Goal: Task Accomplishment & Management: Manage account settings

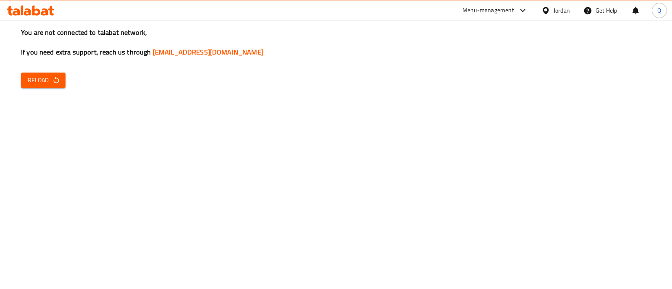
click at [44, 75] on span "Reload" at bounding box center [43, 80] width 31 height 10
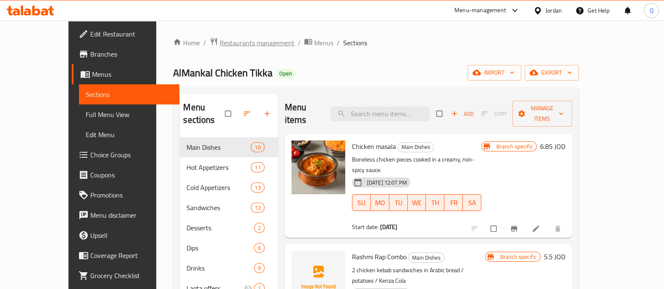
click at [220, 44] on span "Restaurants management" at bounding box center [257, 43] width 75 height 10
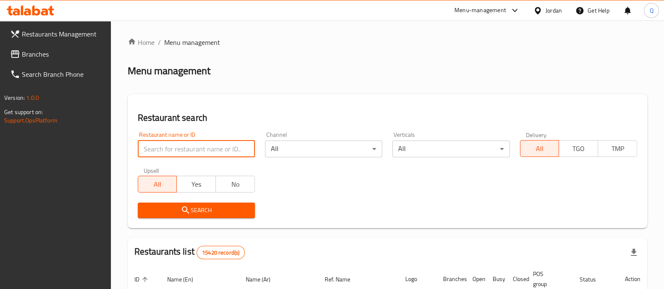
click at [222, 150] on input "search" at bounding box center [196, 149] width 117 height 17
paste input "Shawarma Nour Aldin Algharby, Al Shifa'a"
click button "Search" at bounding box center [196, 211] width 117 height 16
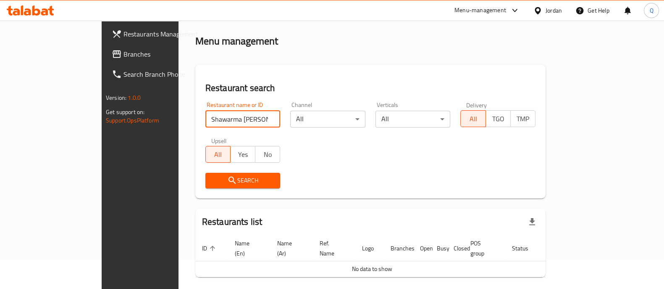
scroll to position [53, 0]
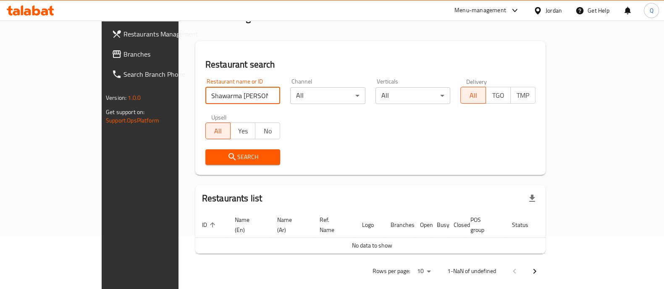
type input "Shawarma Nour Aldin Al"
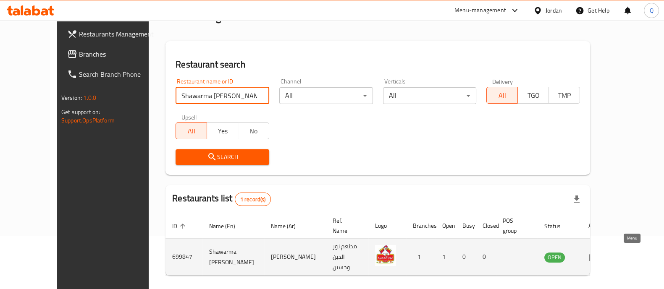
click at [598, 254] on icon "enhanced table" at bounding box center [593, 257] width 9 height 7
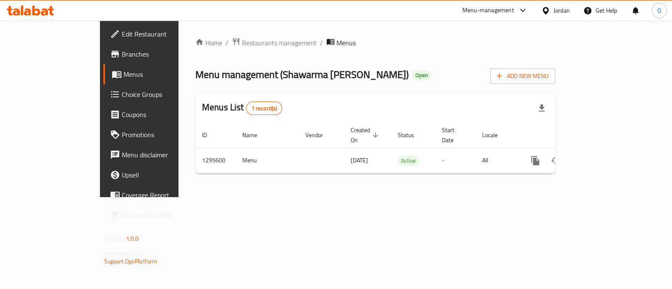
click at [103, 61] on link "Branches" at bounding box center [157, 54] width 109 height 20
